Goal: Find specific page/section: Find specific page/section

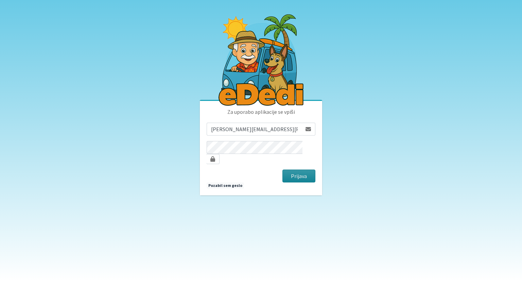
click at [294, 172] on button "Prijava" at bounding box center [299, 176] width 33 height 13
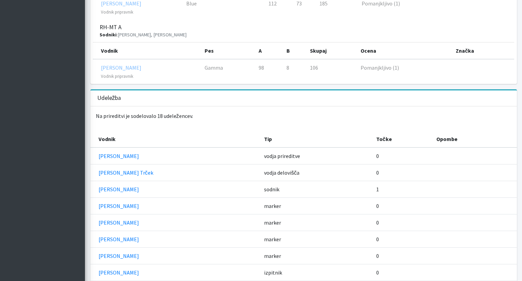
scroll to position [1071, 0]
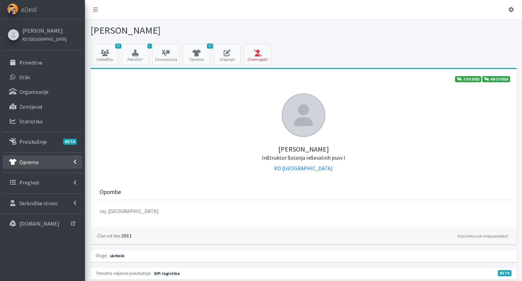
click at [44, 159] on link "Oprema" at bounding box center [43, 162] width 80 height 14
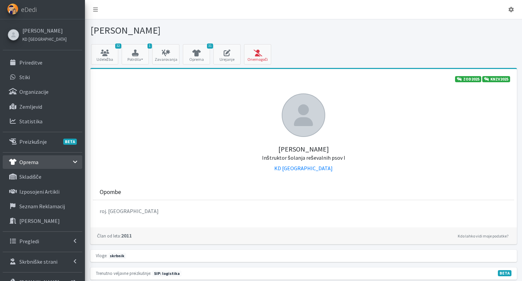
click at [39, 55] on div "Monika Velikonja KD Ljubljana Prireditve Stiki Organizacije" at bounding box center [42, 154] width 85 height 271
click at [37, 62] on p "Prireditve" at bounding box center [30, 62] width 23 height 7
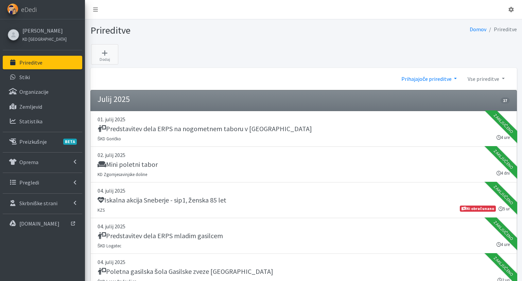
click at [407, 81] on link "Prihajajoče prireditve" at bounding box center [429, 79] width 66 height 14
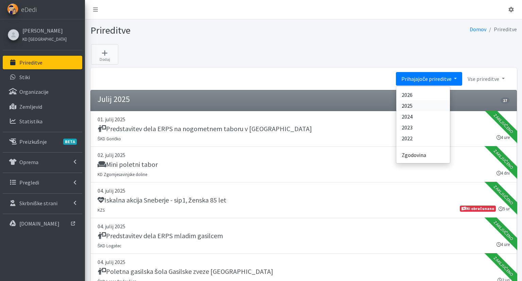
click at [426, 104] on link "2025" at bounding box center [424, 105] width 54 height 11
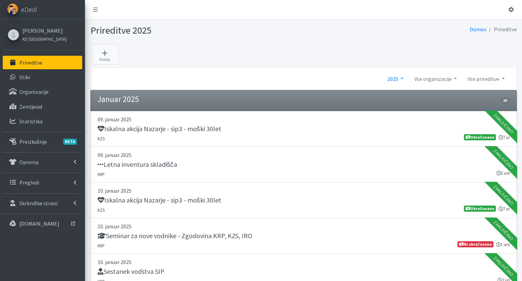
click at [393, 75] on link "2025" at bounding box center [395, 79] width 27 height 14
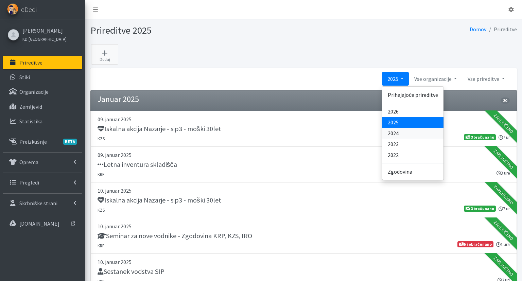
click at [407, 138] on link "2024" at bounding box center [413, 133] width 61 height 11
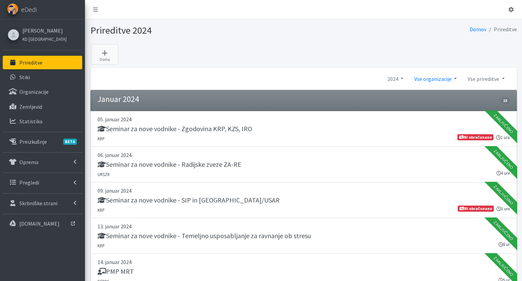
click at [436, 79] on link "Vse organizacije" at bounding box center [435, 79] width 53 height 14
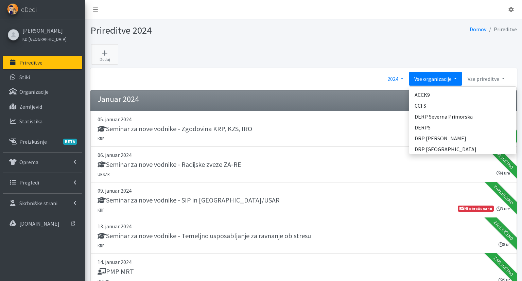
click at [390, 79] on link "2024" at bounding box center [395, 79] width 27 height 14
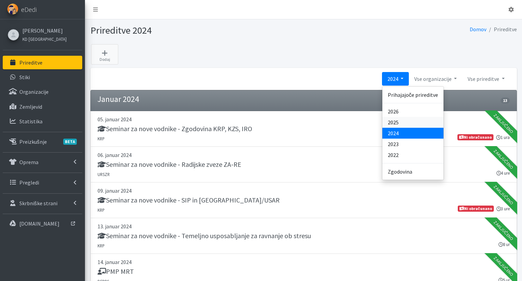
click at [400, 121] on link "2025" at bounding box center [413, 122] width 61 height 11
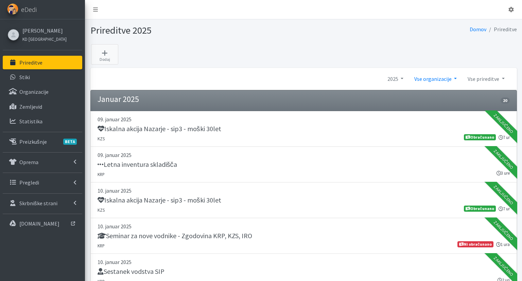
click at [450, 80] on link "Vse organizacije" at bounding box center [435, 79] width 53 height 14
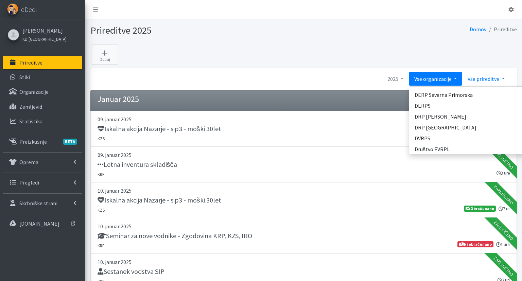
click at [485, 78] on link "Vse prireditve" at bounding box center [487, 79] width 48 height 14
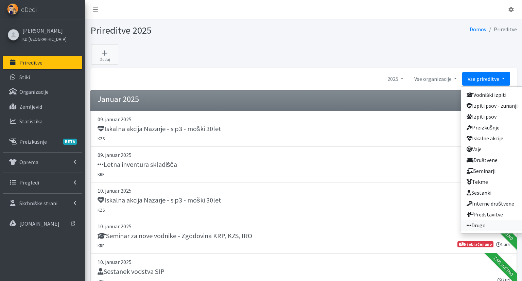
click at [487, 226] on link "Drugo" at bounding box center [493, 225] width 62 height 11
